Goal: Task Accomplishment & Management: Use online tool/utility

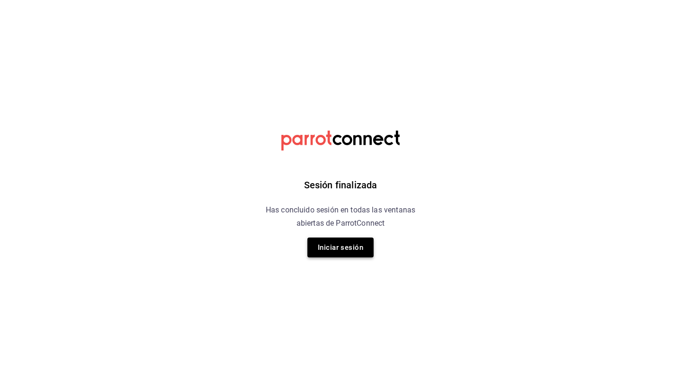
click at [358, 251] on button "Iniciar sesión" at bounding box center [340, 247] width 66 height 20
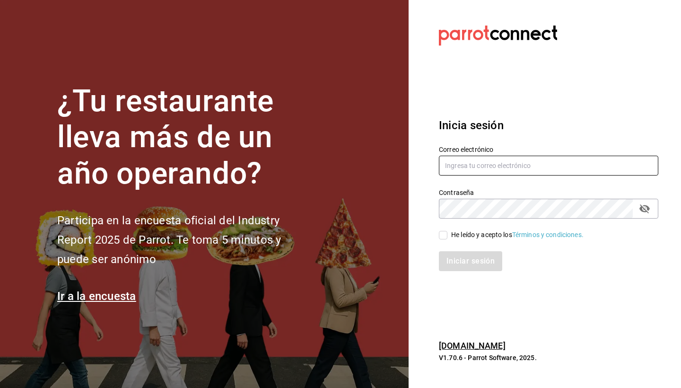
type input "mario.nino@grupocosteno.com"
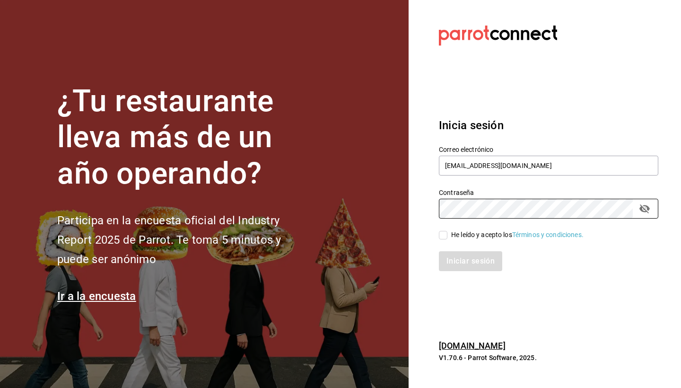
click at [439, 232] on input "He leído y acepto los Términos y condiciones." at bounding box center [443, 235] width 9 height 9
checkbox input "true"
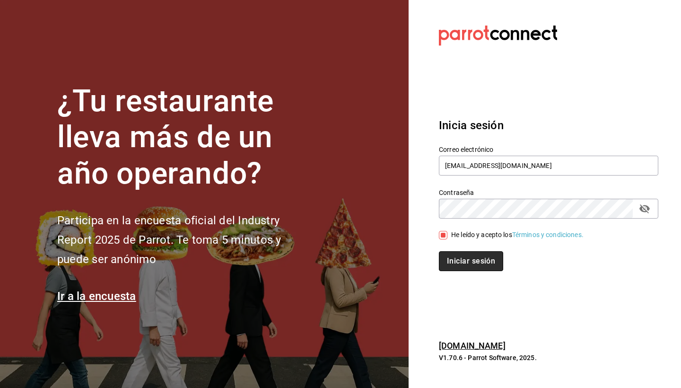
click at [460, 254] on button "Iniciar sesión" at bounding box center [471, 261] width 64 height 20
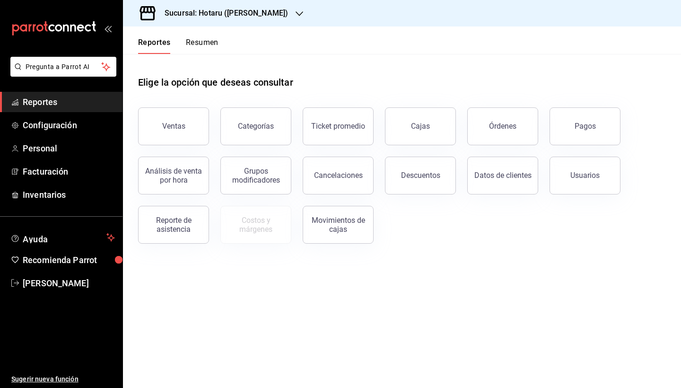
click at [296, 14] on icon "button" at bounding box center [300, 14] width 8 height 8
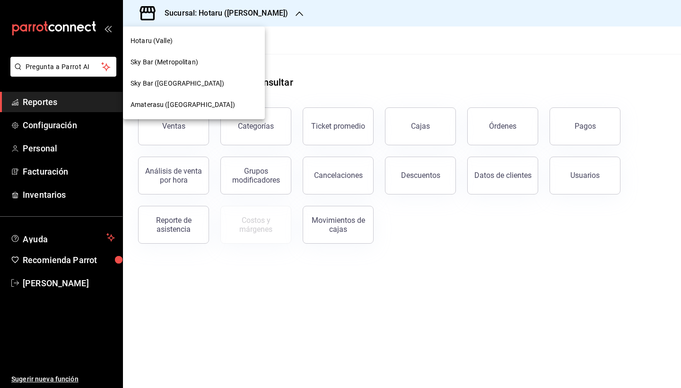
click at [171, 104] on span "Amaterasu ([GEOGRAPHIC_DATA])" at bounding box center [182, 105] width 104 height 10
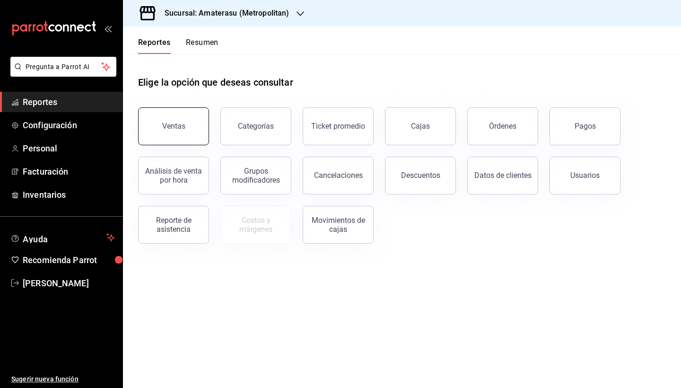
click at [182, 126] on div "Ventas" at bounding box center [173, 126] width 23 height 9
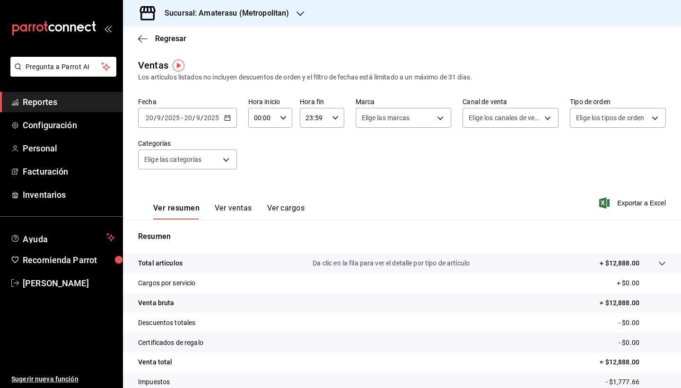
click at [227, 115] on icon "button" at bounding box center [227, 117] width 7 height 7
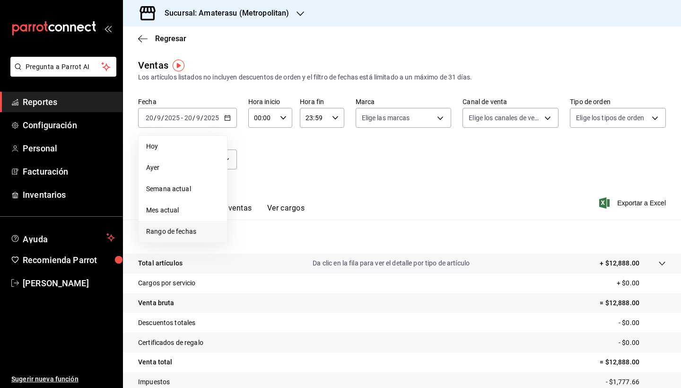
click at [181, 231] on span "Rango de fechas" at bounding box center [182, 231] width 73 height 10
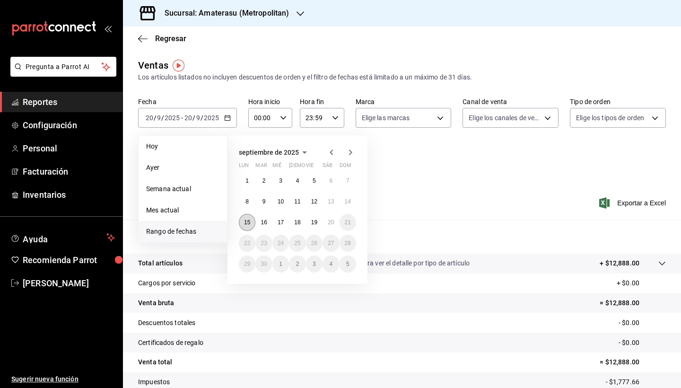
click at [249, 221] on abbr "15" at bounding box center [247, 222] width 6 height 7
click at [327, 222] on button "20" at bounding box center [330, 222] width 17 height 17
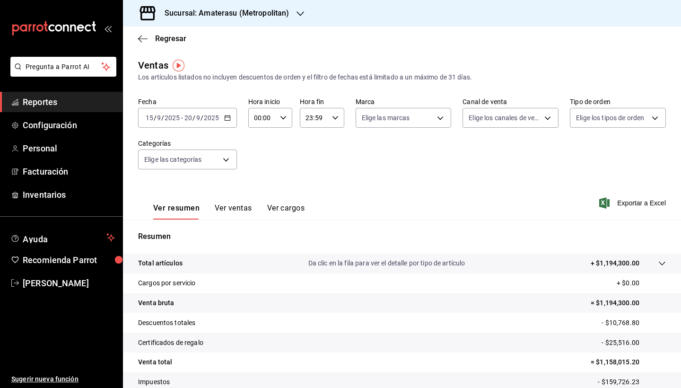
click at [286, 122] on div "00:00 Hora inicio" at bounding box center [270, 118] width 44 height 20
click at [261, 160] on button "05" at bounding box center [258, 150] width 18 height 19
type input "05:00"
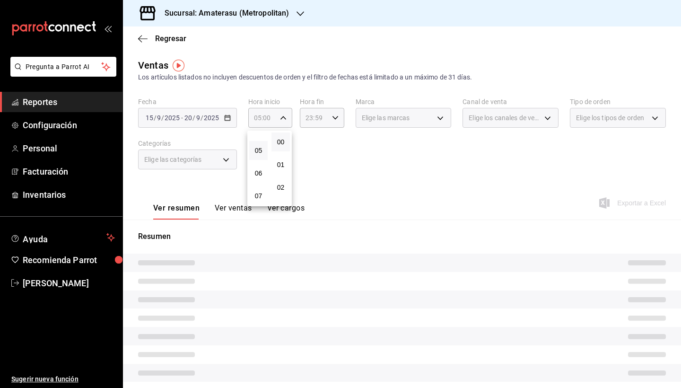
click at [334, 117] on div at bounding box center [340, 194] width 681 height 388
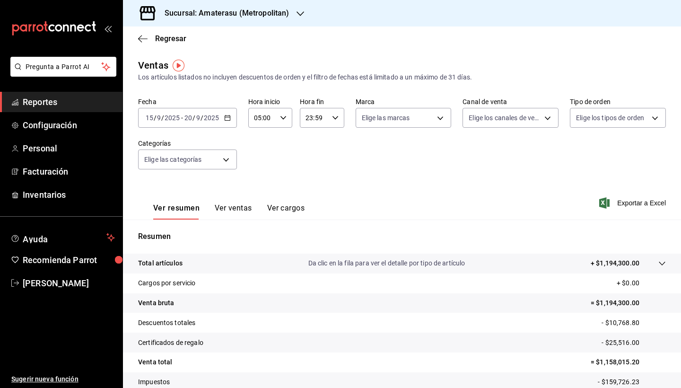
click at [334, 117] on icon "button" at bounding box center [335, 117] width 7 height 7
click at [313, 191] on span "05" at bounding box center [310, 190] width 7 height 8
click at [333, 142] on span "00" at bounding box center [332, 142] width 7 height 8
type input "05:00"
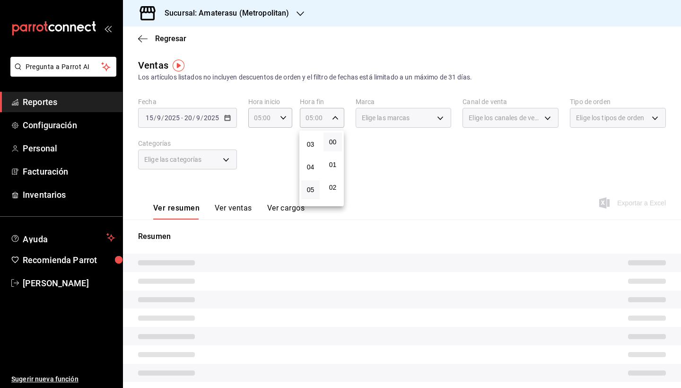
click at [413, 188] on div at bounding box center [340, 194] width 681 height 388
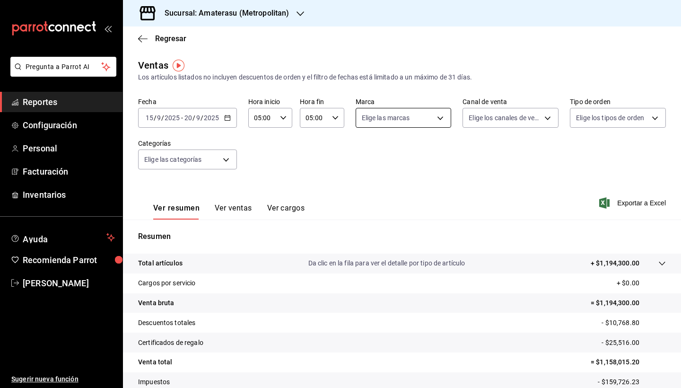
click at [443, 117] on body "Pregunta a Parrot AI Reportes Configuración Personal Facturación Inventarios Ay…" at bounding box center [340, 194] width 681 height 388
click at [367, 209] on input "checkbox" at bounding box center [365, 207] width 9 height 9
checkbox input "true"
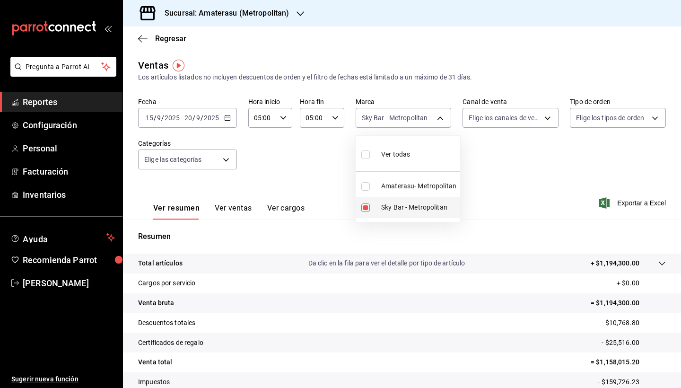
type input "f3afaab8-8c3d-4e49-a299-af9bdf6027b2"
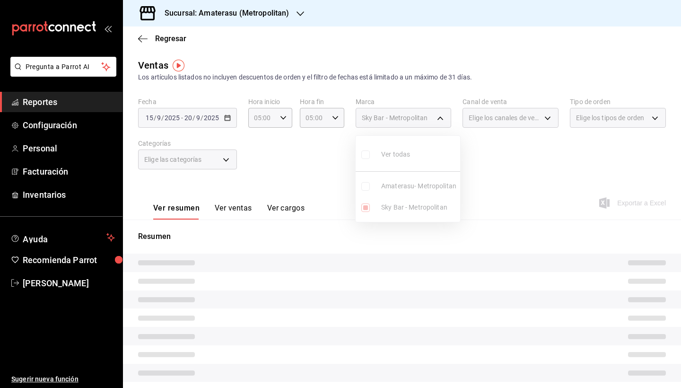
click at [507, 252] on div at bounding box center [340, 194] width 681 height 388
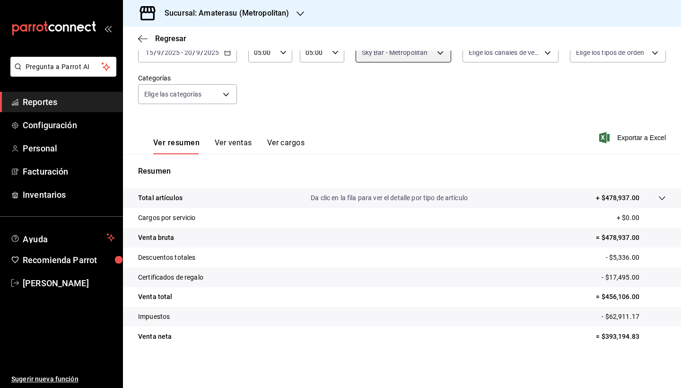
scroll to position [65, 0]
drag, startPoint x: 606, startPoint y: 335, endPoint x: 651, endPoint y: 334, distance: 44.9
click at [651, 334] on p "= $393,194.83" at bounding box center [631, 336] width 70 height 10
copy p "393,194.83"
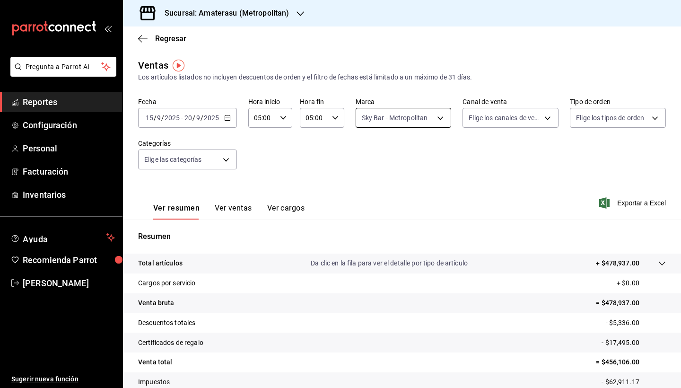
click at [437, 119] on body "Pregunta a Parrot AI Reportes Configuración Personal Facturación Inventarios Ay…" at bounding box center [340, 194] width 681 height 388
click at [365, 185] on input "checkbox" at bounding box center [363, 186] width 9 height 9
checkbox input "true"
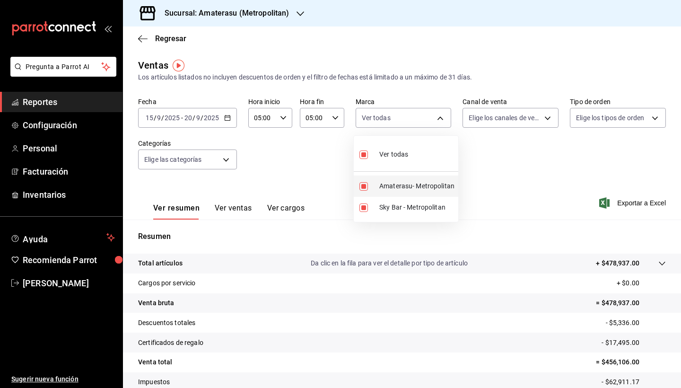
type input "f3afaab8-8c3d-4e49-a299-af9bdf6027b2,e4cd7fcb-d45b-43ae-a99f-ad4ccfcd9032"
checkbox input "true"
click at [364, 209] on input "checkbox" at bounding box center [363, 207] width 9 height 9
checkbox input "false"
type input "e4cd7fcb-d45b-43ae-a99f-ad4ccfcd9032"
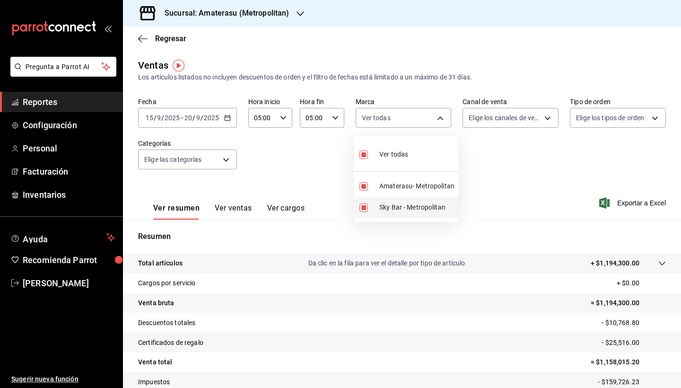
checkbox input "false"
click at [470, 266] on div at bounding box center [340, 194] width 681 height 388
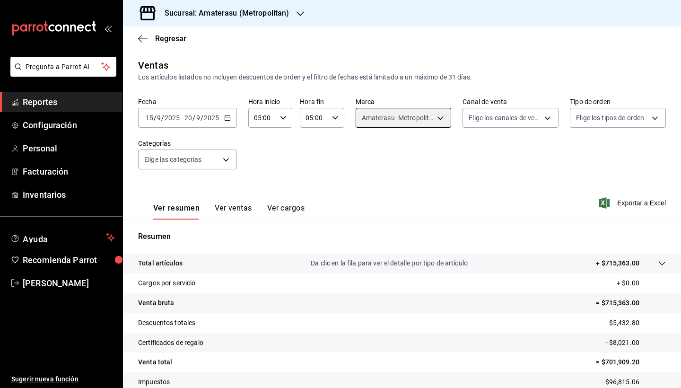
scroll to position [65, 0]
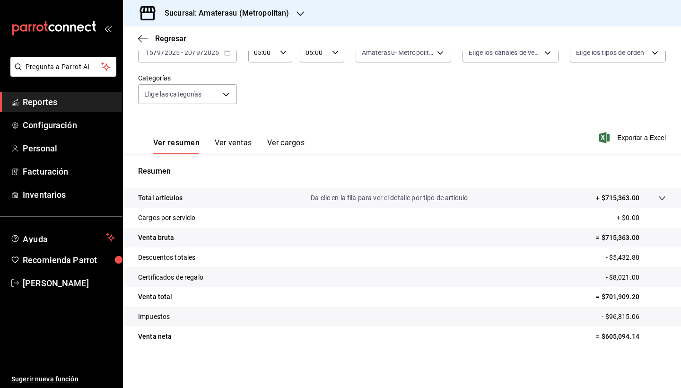
click at [599, 335] on p "= $605,094.14" at bounding box center [631, 336] width 70 height 10
drag, startPoint x: 599, startPoint y: 335, endPoint x: 627, endPoint y: 334, distance: 28.8
click at [627, 334] on p "= $605,094.14" at bounding box center [631, 336] width 70 height 10
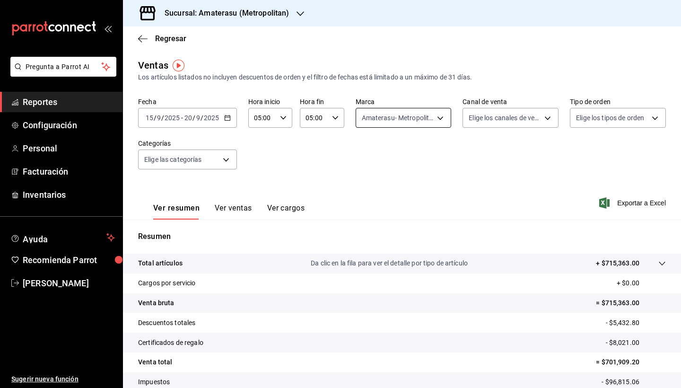
click at [435, 116] on body "Pregunta a Parrot AI Reportes Configuración Personal Facturación Inventarios Ay…" at bounding box center [340, 194] width 681 height 388
click at [365, 156] on input "checkbox" at bounding box center [363, 154] width 9 height 9
checkbox input "true"
type input "e4cd7fcb-d45b-43ae-a99f-ad4ccfcd9032,f3afaab8-8c3d-4e49-a299-af9bdf6027b2"
checkbox input "true"
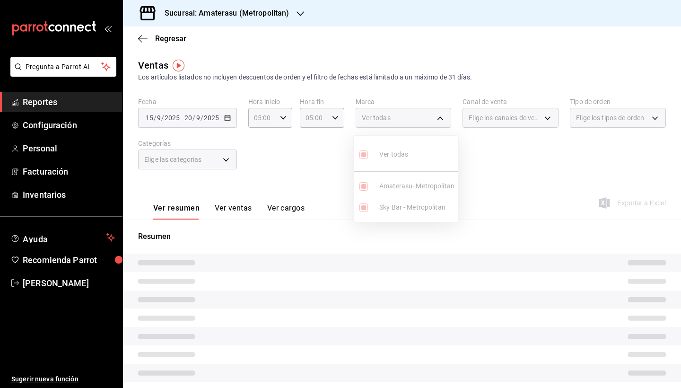
click at [494, 236] on div at bounding box center [340, 194] width 681 height 388
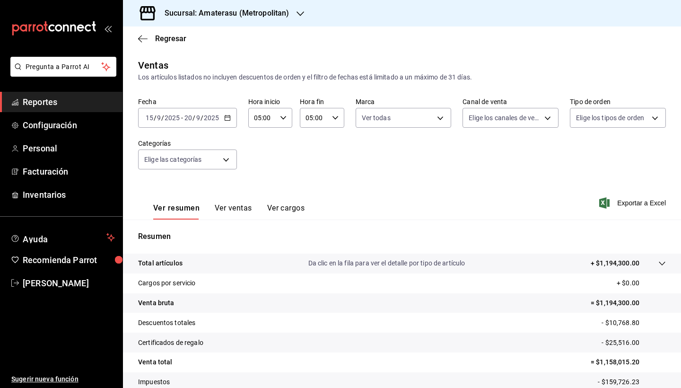
scroll to position [65, 0]
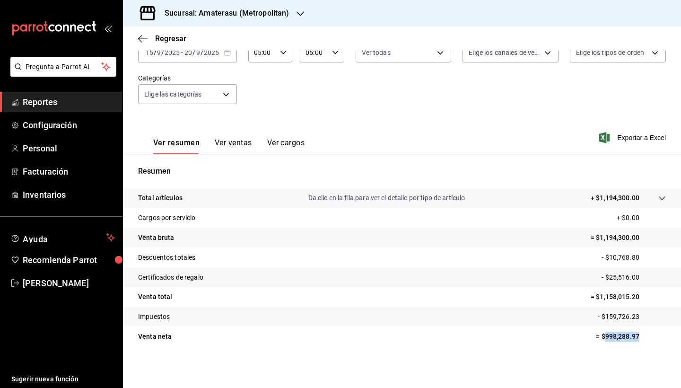
drag, startPoint x: 599, startPoint y: 336, endPoint x: 640, endPoint y: 332, distance: 41.7
click at [640, 332] on p "= $998,288.97" at bounding box center [631, 336] width 70 height 10
copy p "998,288.97"
